Goal: Task Accomplishment & Management: Manage account settings

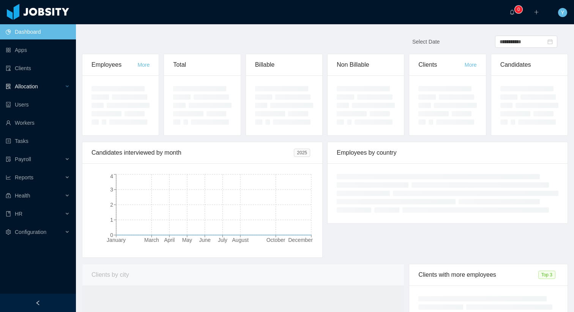
click at [18, 85] on span "Allocation" at bounding box center [26, 87] width 23 height 6
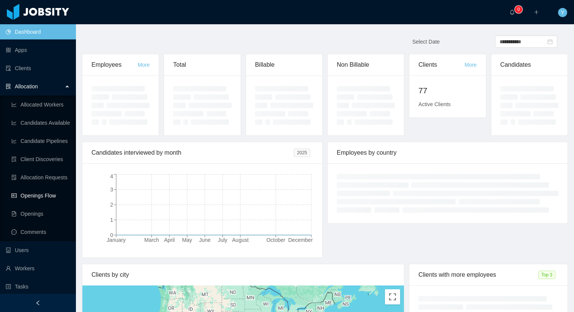
click at [29, 194] on link "Openings Flow" at bounding box center [40, 195] width 58 height 15
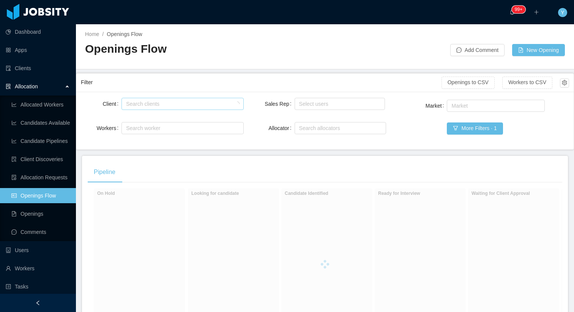
click at [151, 98] on div "Search clients" at bounding box center [181, 103] width 115 height 11
type input "******"
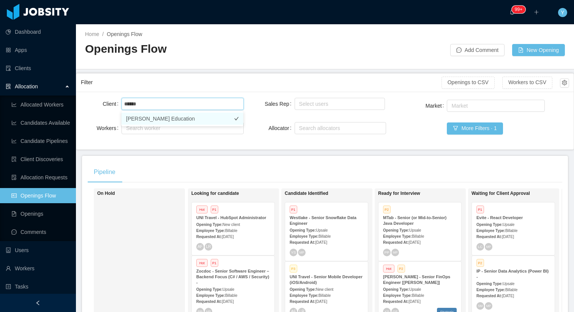
click at [173, 119] on li "[PERSON_NAME] Education" at bounding box center [182, 119] width 122 height 12
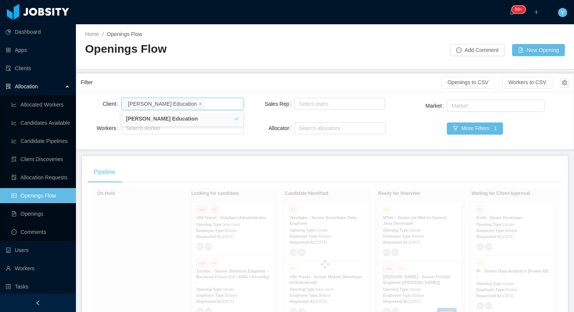
click at [197, 80] on div "Filter" at bounding box center [261, 83] width 361 height 14
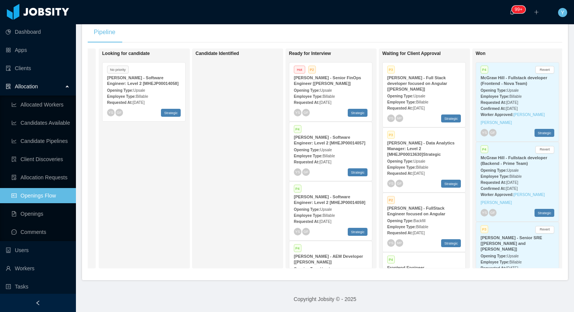
click at [334, 216] on span "Billable" at bounding box center [329, 216] width 12 height 4
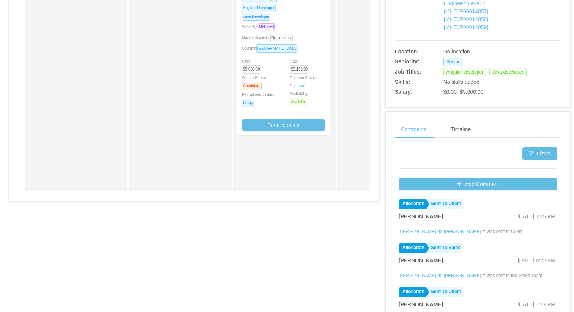
scroll to position [287, 0]
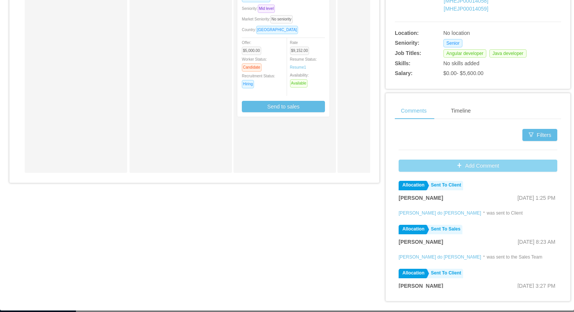
click at [433, 160] on button "Add Comment" at bounding box center [478, 166] width 159 height 12
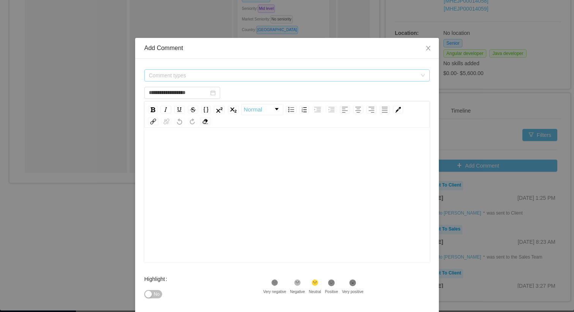
click at [299, 70] on span "Comment types" at bounding box center [284, 75] width 271 height 11
click at [227, 79] on div "Comment types" at bounding box center [284, 75] width 271 height 11
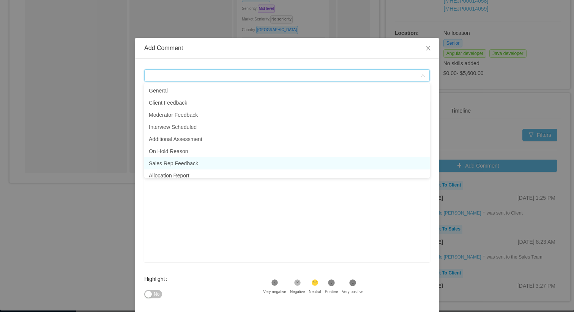
click at [202, 163] on li "Sales Rep Feedback" at bounding box center [286, 164] width 285 height 12
type input "**********"
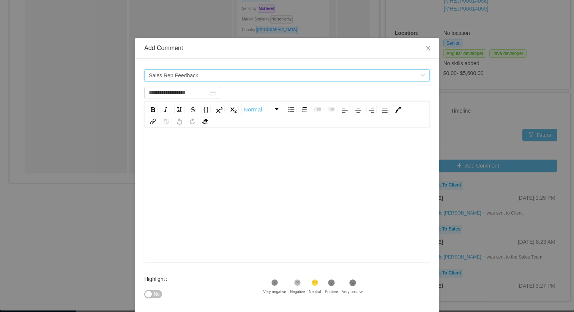
click at [222, 177] on div "rdw-editor" at bounding box center [287, 207] width 274 height 133
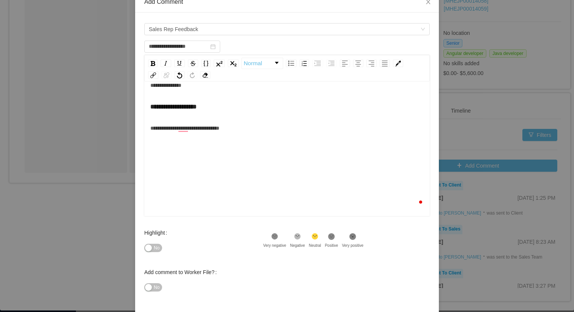
scroll to position [77, 0]
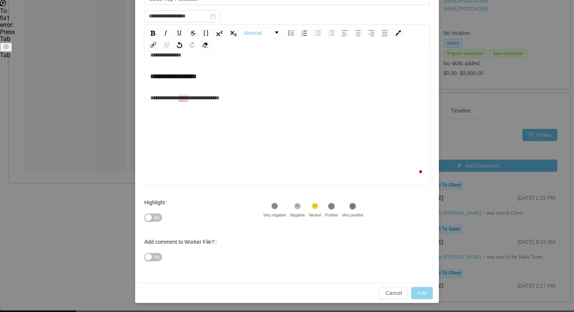
click at [422, 291] on button "Add" at bounding box center [422, 293] width 22 height 12
type input "**********"
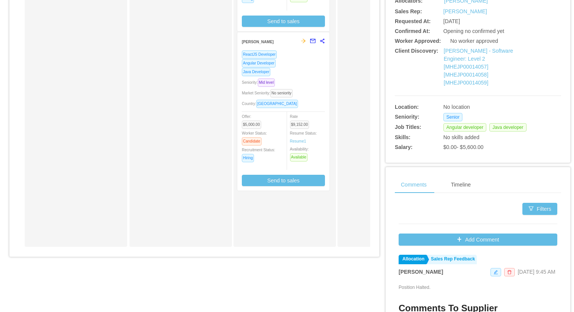
scroll to position [0, 0]
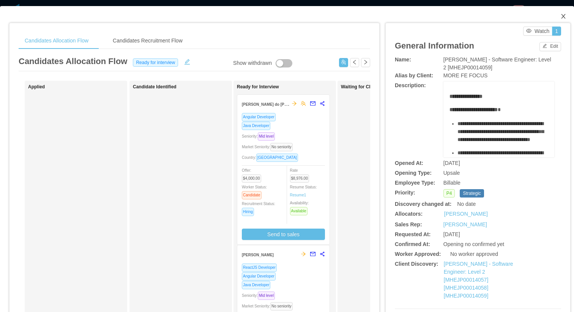
click at [563, 18] on icon "icon: close" at bounding box center [563, 16] width 6 height 6
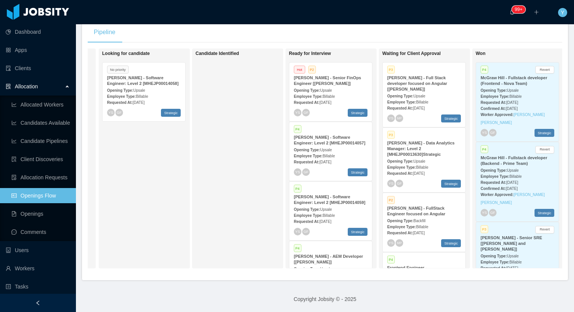
click at [333, 152] on div "Employee Type: Billable" at bounding box center [331, 156] width 74 height 8
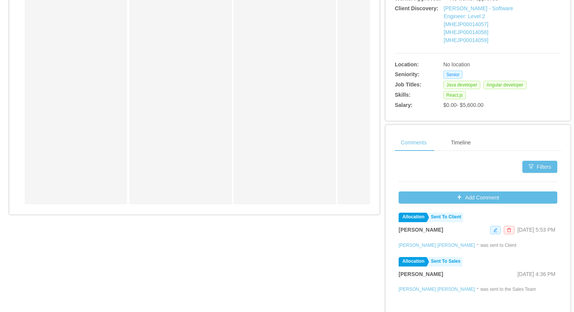
scroll to position [288, 0]
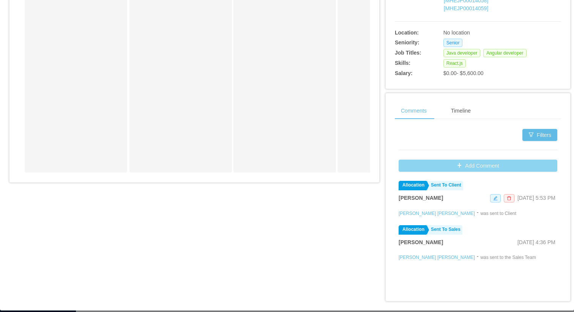
click at [426, 160] on button "Add Comment" at bounding box center [478, 166] width 159 height 12
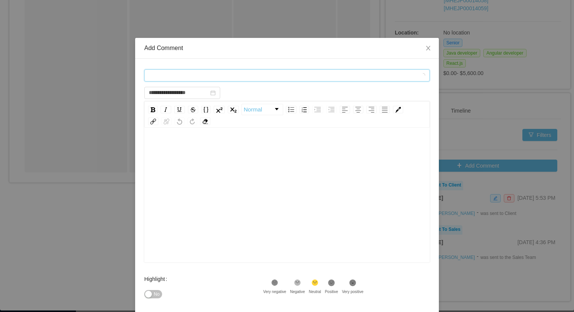
click at [276, 74] on div "Comment types" at bounding box center [284, 75] width 271 height 11
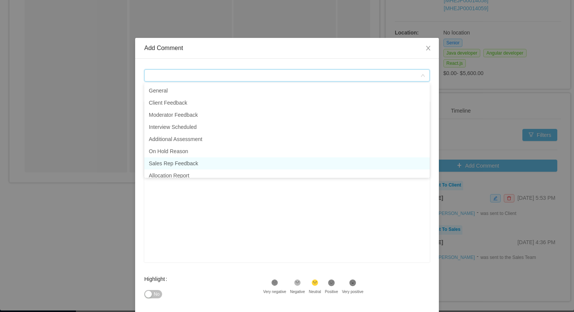
click at [219, 161] on li "Sales Rep Feedback" at bounding box center [286, 164] width 285 height 12
type input "**********"
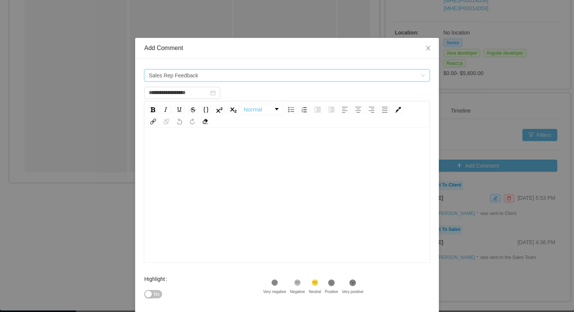
click at [219, 161] on div "rdw-editor" at bounding box center [287, 207] width 274 height 133
click at [219, 161] on div "To enrich screen reader interactions, please activate Accessibility in Grammarl…" at bounding box center [287, 207] width 274 height 133
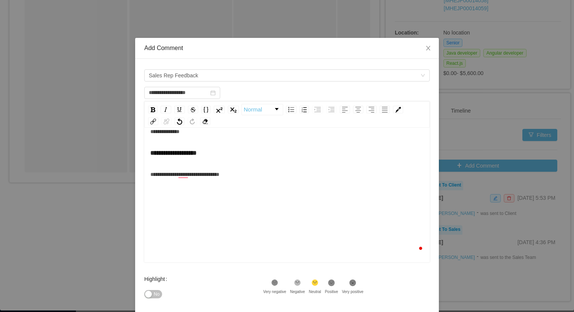
scroll to position [77, 0]
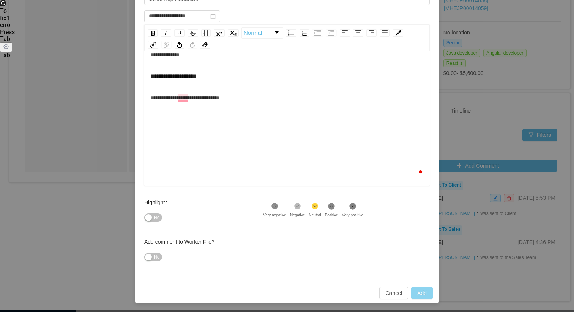
type input "**********"
click at [422, 296] on button "Add" at bounding box center [422, 293] width 22 height 12
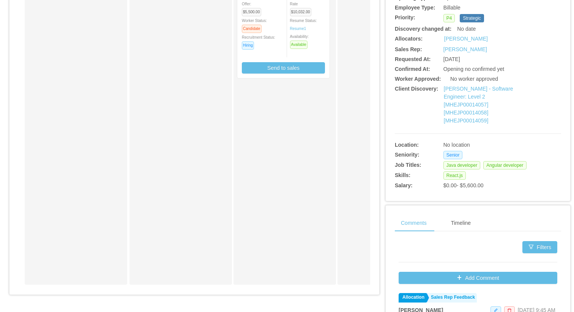
scroll to position [0, 0]
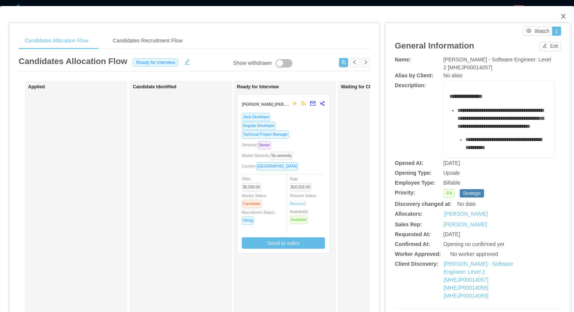
click at [562, 20] on span "Close" at bounding box center [563, 16] width 21 height 21
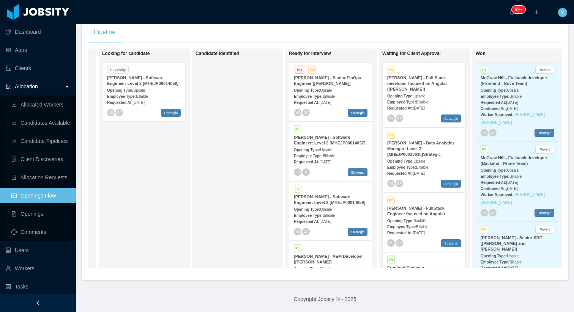
click at [416, 85] on strong "[PERSON_NAME] - Full Stack developer focused on Angular [[PERSON_NAME]]" at bounding box center [417, 84] width 60 height 16
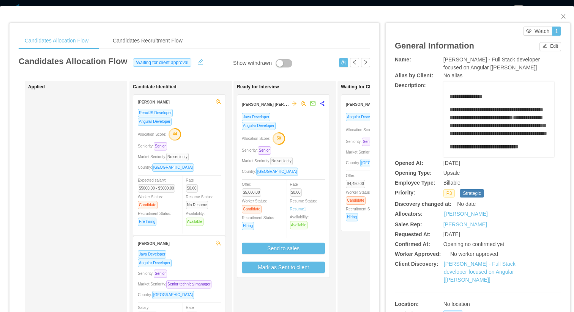
click at [287, 55] on div "Candidates Allocation Flow Waiting for client approval" at bounding box center [194, 63] width 351 height 16
click at [559, 11] on span "Close" at bounding box center [563, 16] width 21 height 21
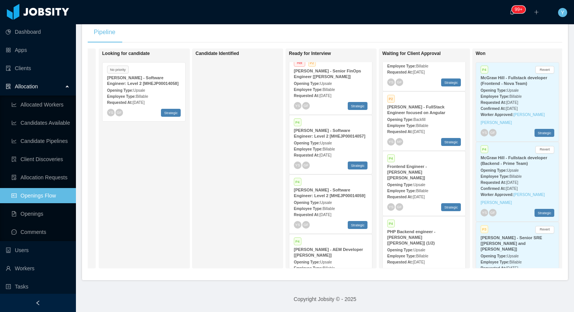
scroll to position [12, 0]
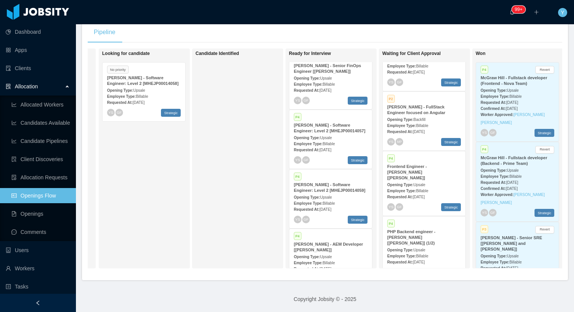
click at [326, 141] on div "Employee Type: Billable" at bounding box center [331, 144] width 74 height 8
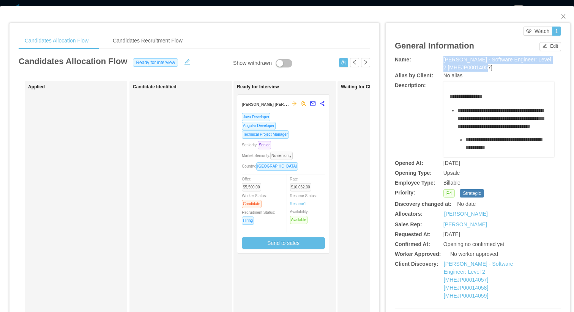
drag, startPoint x: 496, startPoint y: 68, endPoint x: 445, endPoint y: 62, distance: 51.2
click at [445, 62] on div "[PERSON_NAME] - Software Engineer: Level 2 [MHEJP00014057]" at bounding box center [498, 64] width 111 height 16
click at [455, 66] on span "[PERSON_NAME] - Software Engineer: Level 2 [MHEJP00014057]" at bounding box center [497, 64] width 108 height 14
click at [300, 159] on div "Market Seniority: No seniority" at bounding box center [283, 155] width 83 height 9
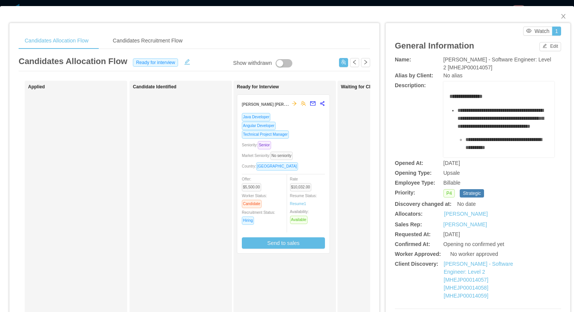
click at [331, 28] on div "Candidates Allocation Flow Candidates Recruitment Flow Candidates Allocation Fl…" at bounding box center [194, 249] width 370 height 452
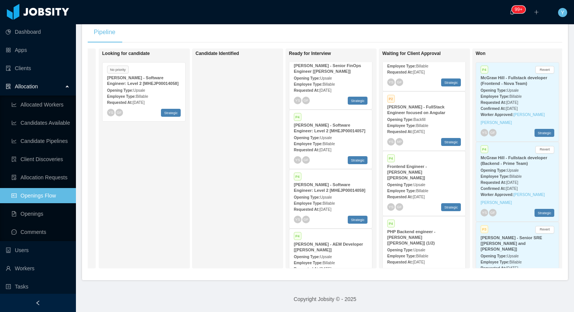
click at [319, 208] on strong "Requested At:" at bounding box center [306, 210] width 25 height 4
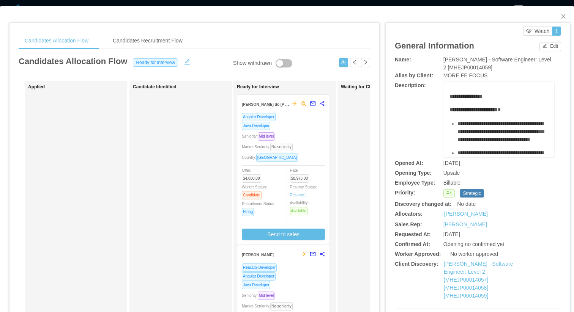
click at [466, 66] on span "[PERSON_NAME] - Software Engineer: Level 2 [MHEJP00014059]" at bounding box center [497, 64] width 108 height 14
copy span "MHEJP00014059"
click at [326, 37] on div "Candidates Allocation Flow Candidates Recruitment Flow" at bounding box center [194, 40] width 351 height 17
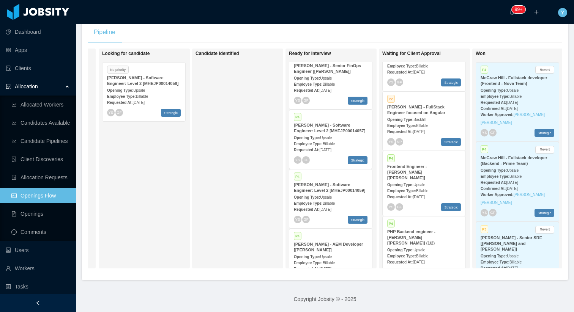
click at [169, 99] on div "Requested At: [DATE]" at bounding box center [144, 102] width 74 height 8
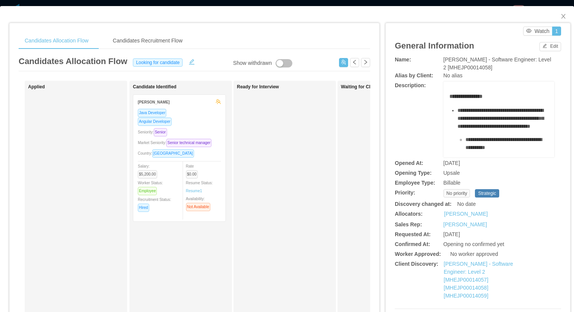
click at [456, 68] on span "[PERSON_NAME] - Software Engineer: Level 2 [MHEJP00014058]" at bounding box center [497, 64] width 108 height 14
copy span "MHEJP00014058"
click at [254, 83] on div "Ready for Interview" at bounding box center [290, 87] width 106 height 13
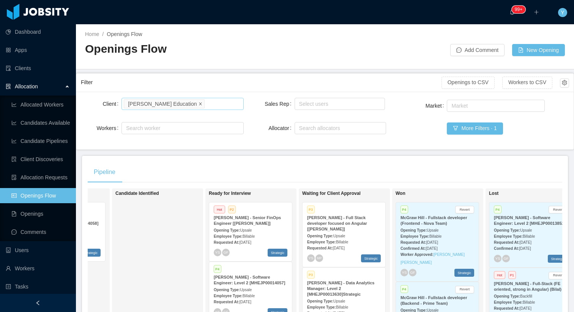
click at [199, 102] on icon "icon: close" at bounding box center [201, 104] width 4 height 4
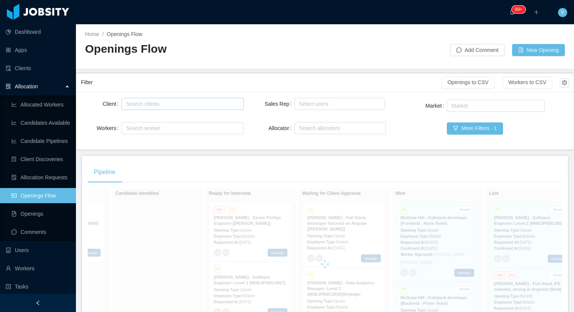
click at [172, 105] on div "Search clients" at bounding box center [180, 104] width 109 height 8
type input "**********"
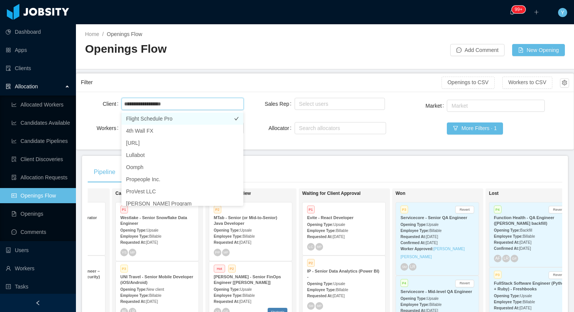
click at [169, 120] on li "Flight Schedule Pro" at bounding box center [182, 119] width 122 height 12
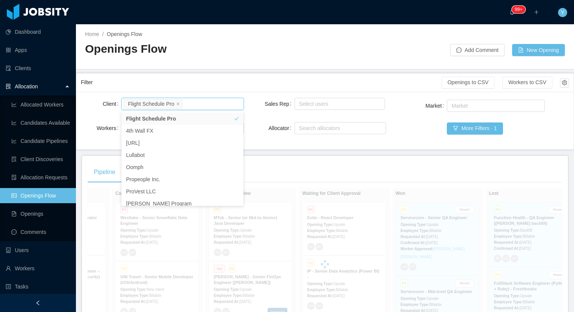
click at [206, 79] on div "Filter" at bounding box center [261, 83] width 361 height 14
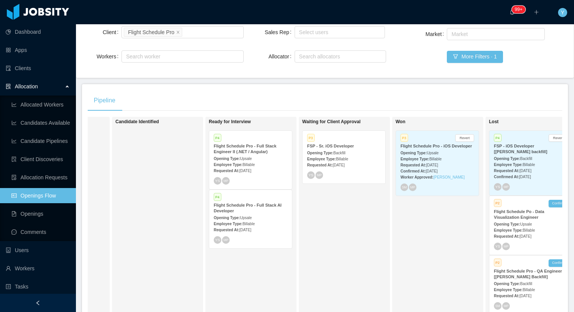
scroll to position [140, 0]
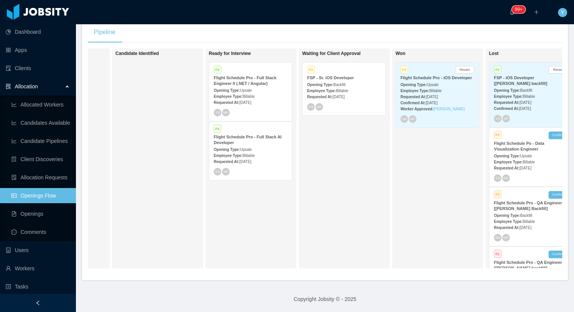
click at [352, 93] on div "Requested At: [DATE]" at bounding box center [344, 97] width 74 height 8
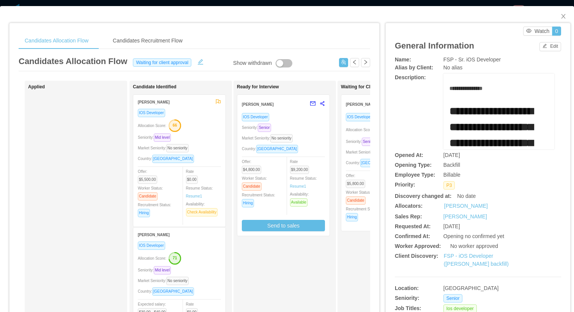
click at [319, 139] on div "Market Seniority: No seniority" at bounding box center [283, 138] width 83 height 9
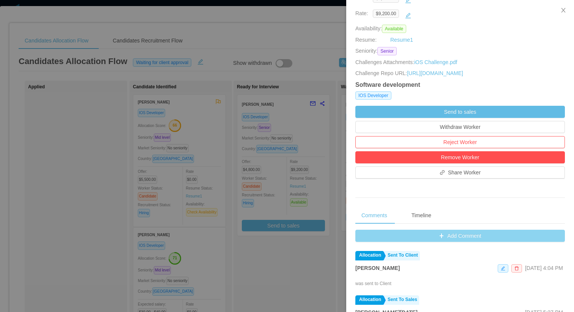
scroll to position [146, 0]
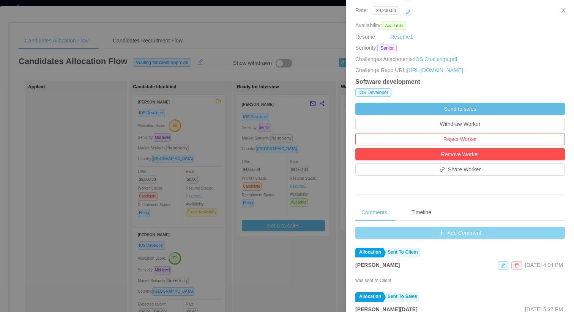
click at [453, 238] on button "Add Comment" at bounding box center [460, 233] width 210 height 12
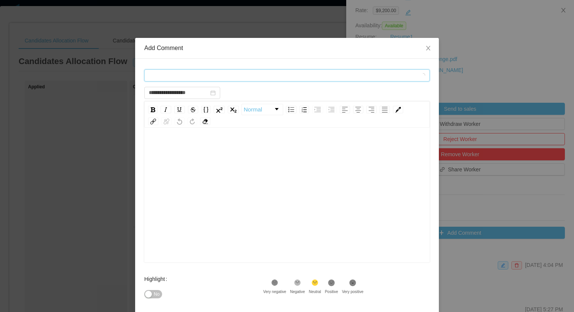
click at [321, 79] on div "Comment types" at bounding box center [284, 75] width 271 height 11
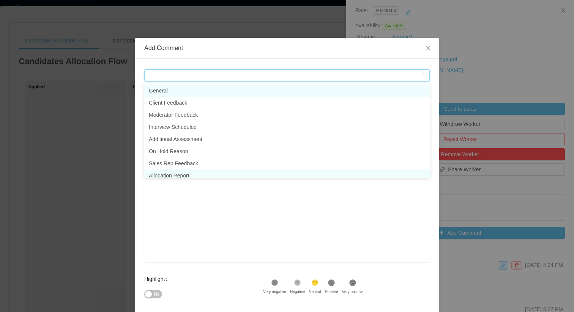
scroll to position [4, 0]
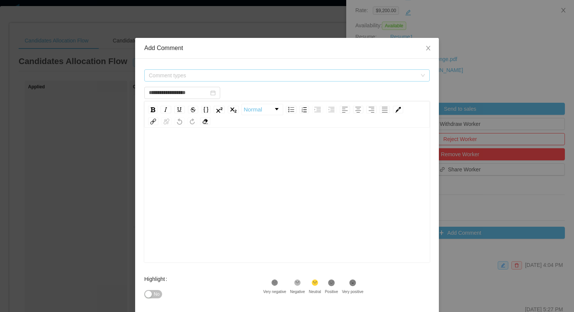
click at [201, 70] on span "Comment types" at bounding box center [284, 75] width 271 height 11
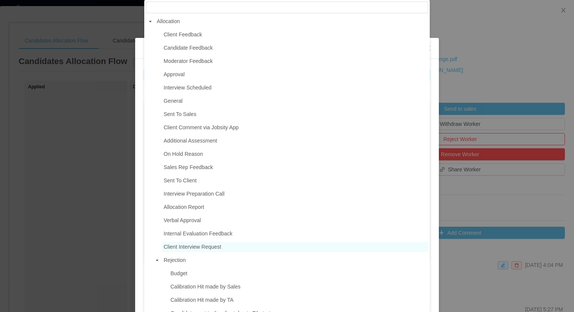
click at [195, 243] on span "Client Interview Request" at bounding box center [295, 247] width 266 height 10
type input "**********"
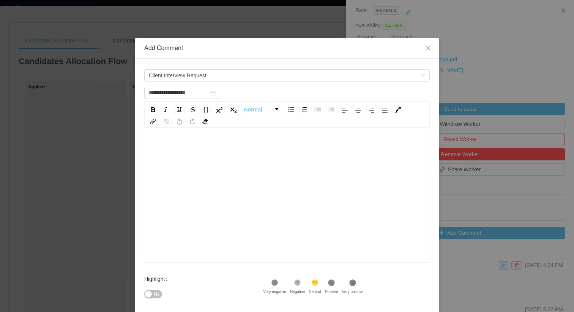
click at [224, 206] on div "rdw-editor" at bounding box center [287, 207] width 274 height 133
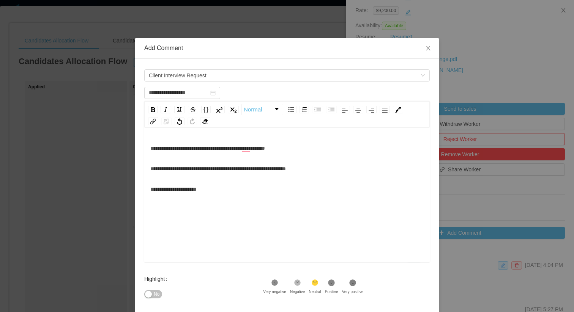
scroll to position [17, 0]
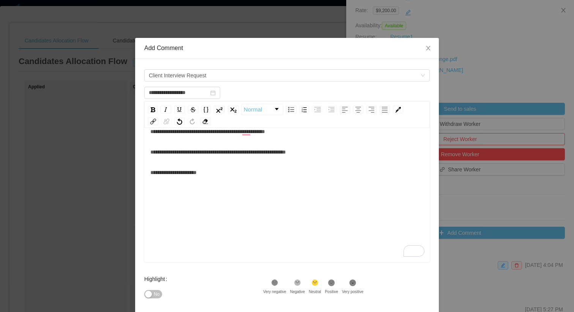
click at [160, 176] on div "**********" at bounding box center [287, 172] width 274 height 15
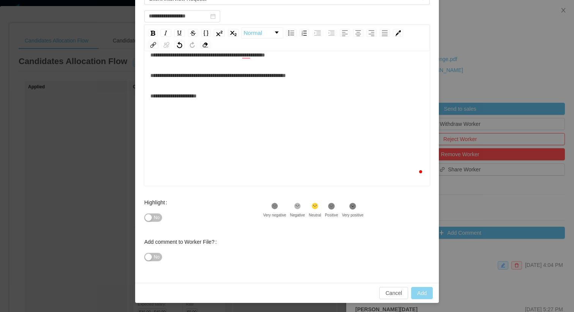
type input "**********"
click at [426, 292] on button "Add" at bounding box center [422, 293] width 22 height 12
